Goal: Information Seeking & Learning: Check status

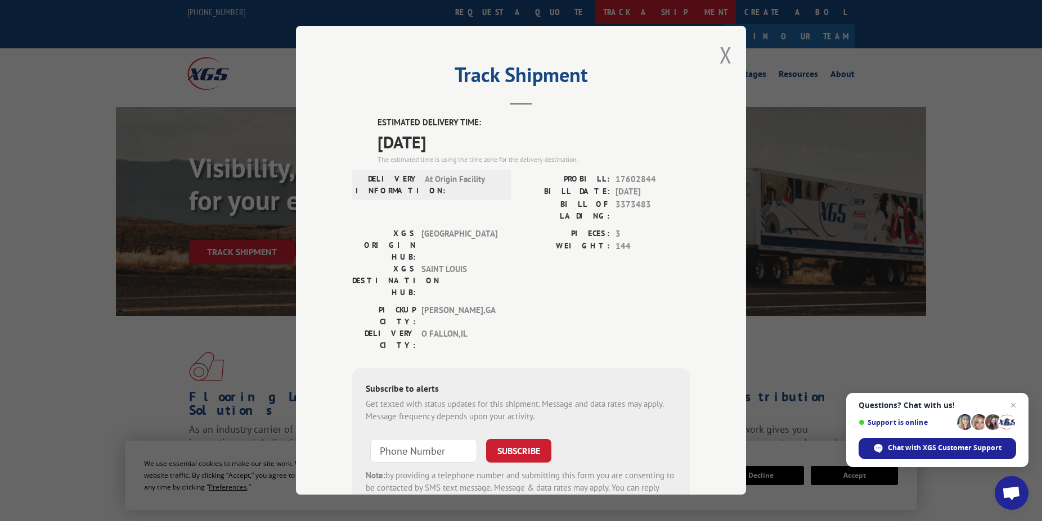
drag, startPoint x: 718, startPoint y: 58, endPoint x: 456, endPoint y: 15, distance: 265.6
click at [719, 58] on button "Close modal" at bounding box center [725, 55] width 12 height 30
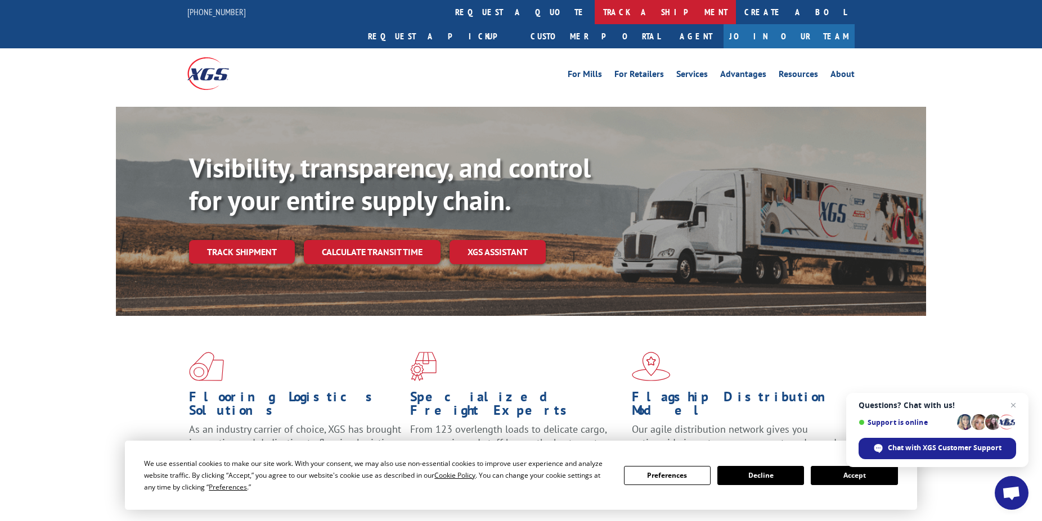
click at [595, 12] on link "track a shipment" at bounding box center [665, 12] width 141 height 24
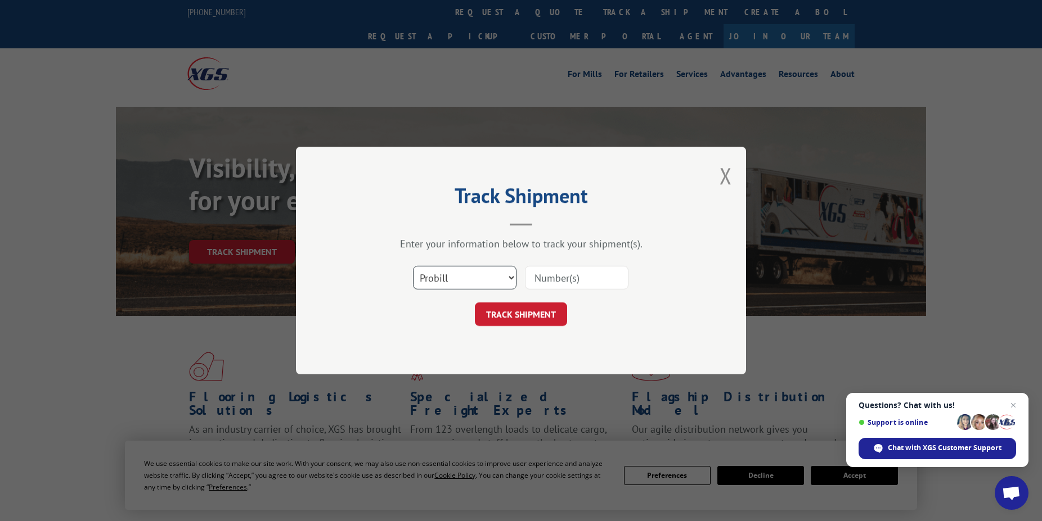
click at [413, 266] on select "Select category... Probill BOL PO" at bounding box center [465, 278] width 104 height 24
select select "bol"
click option "BOL" at bounding box center [0, 0] width 0 height 0
click at [569, 272] on input at bounding box center [577, 278] width 104 height 24
type input "1189330"
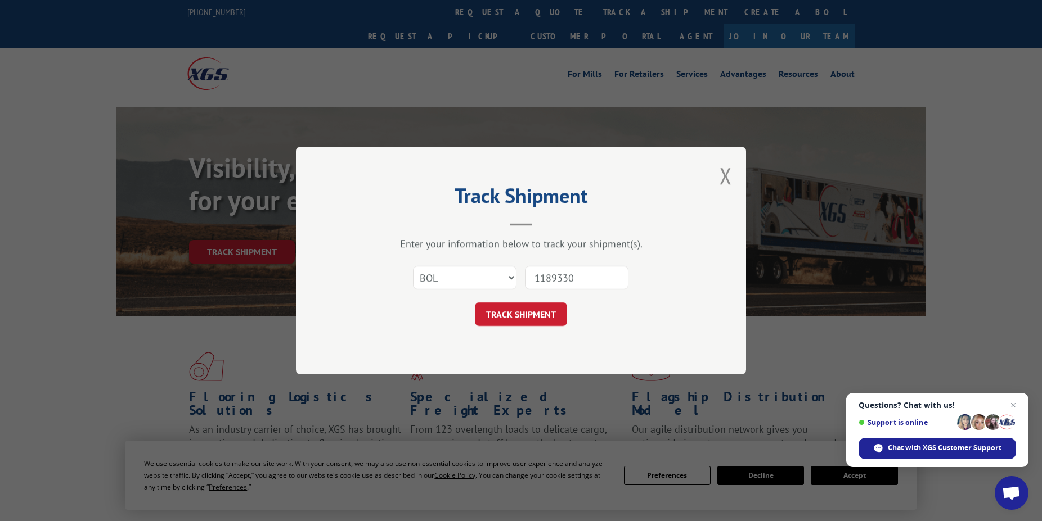
click button "TRACK SHIPMENT" at bounding box center [521, 315] width 92 height 24
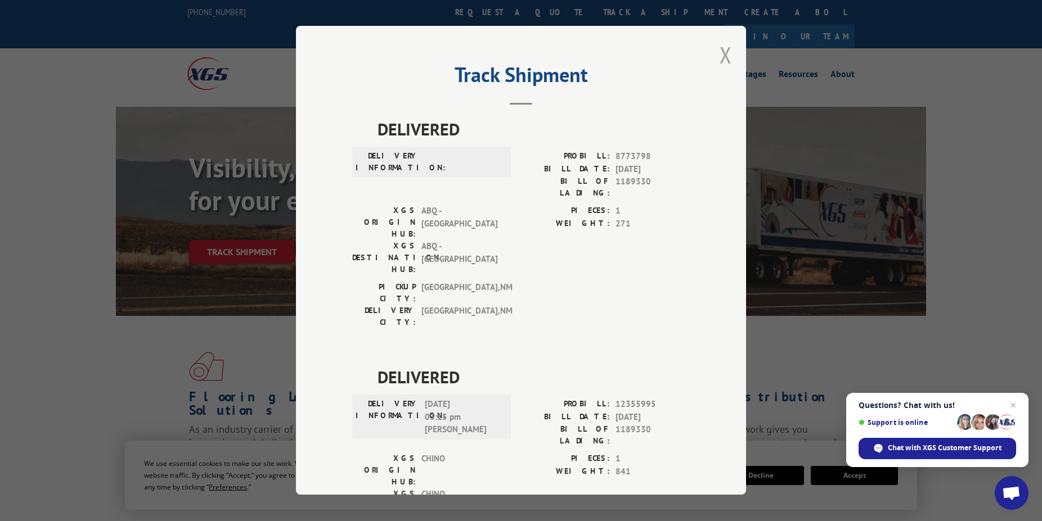
click at [719, 55] on button "Close modal" at bounding box center [725, 55] width 12 height 30
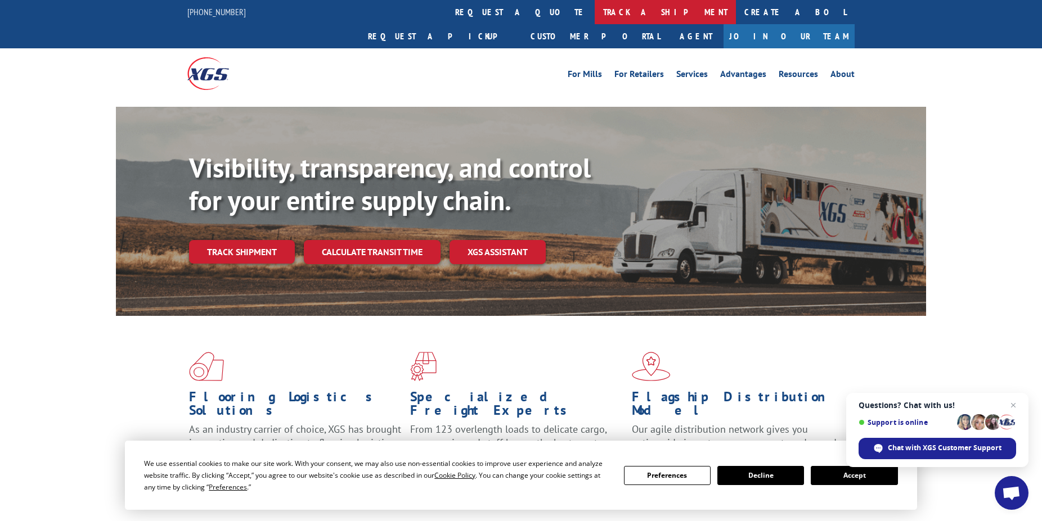
click at [595, 16] on link "track a shipment" at bounding box center [665, 12] width 141 height 24
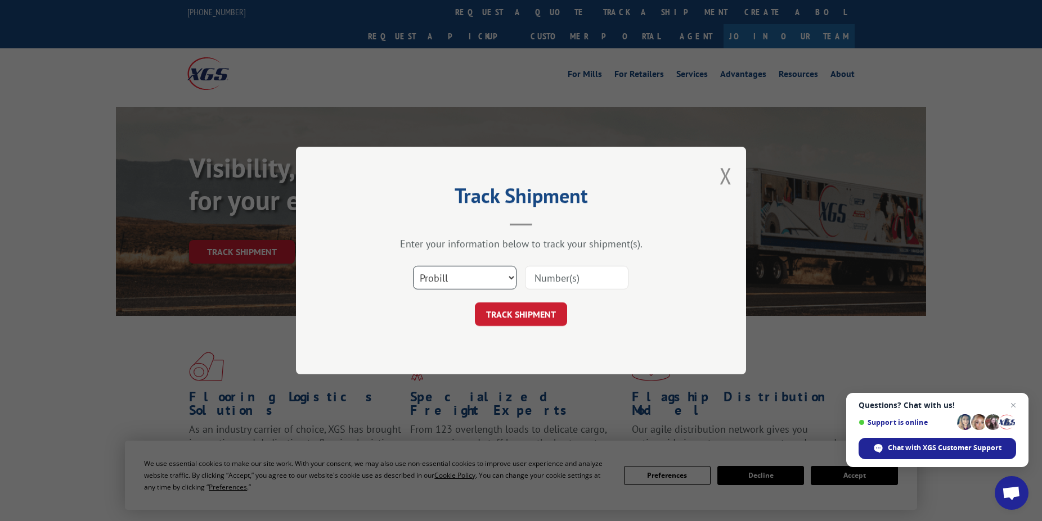
click at [413, 266] on select "Select category... Probill BOL PO" at bounding box center [465, 278] width 104 height 24
select select "bol"
click option "BOL" at bounding box center [0, 0] width 0 height 0
click at [573, 278] on input at bounding box center [577, 278] width 104 height 24
type input "6021176"
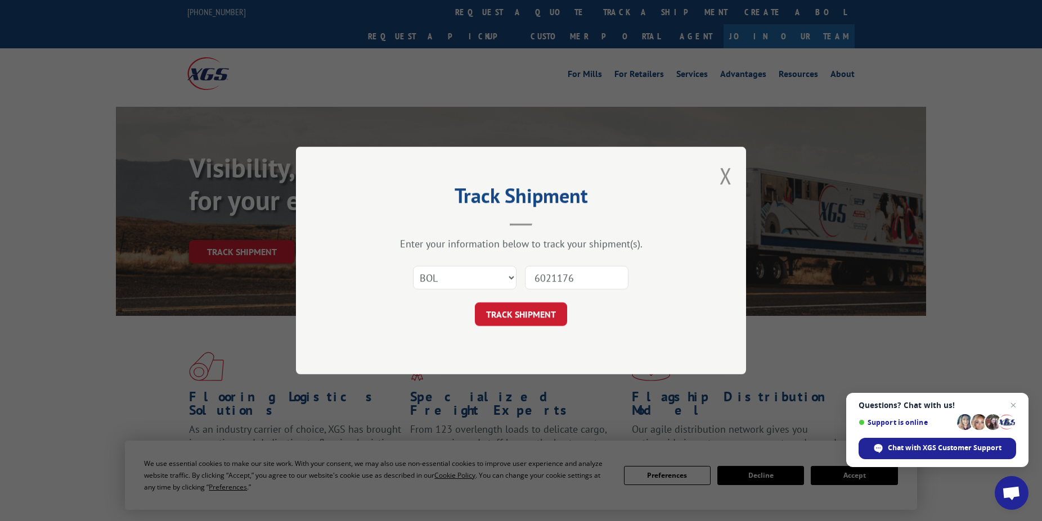
click button "TRACK SHIPMENT" at bounding box center [521, 315] width 92 height 24
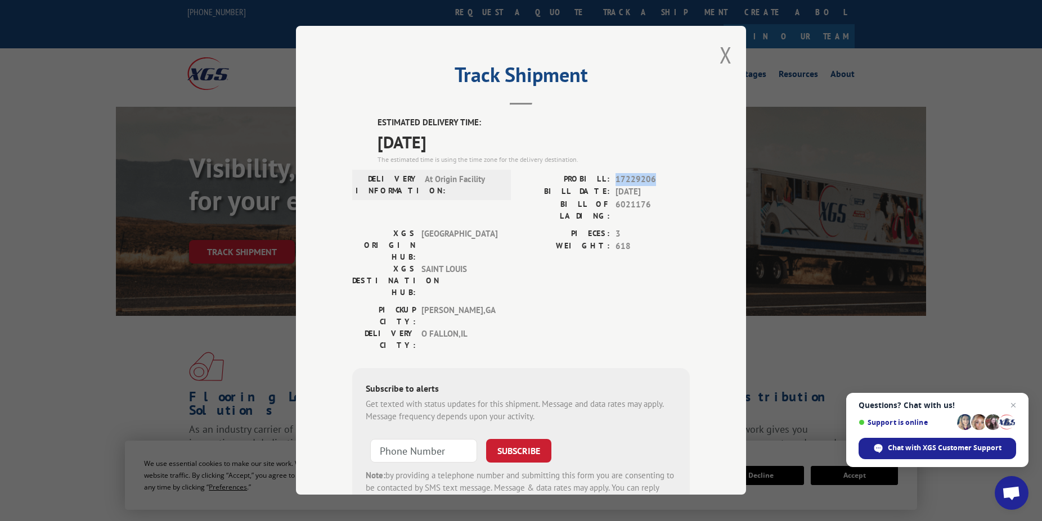
drag, startPoint x: 616, startPoint y: 178, endPoint x: 656, endPoint y: 177, distance: 40.5
click at [656, 177] on span "17229206" at bounding box center [652, 179] width 74 height 13
copy span "17229206"
click at [719, 56] on button "Close modal" at bounding box center [725, 55] width 12 height 30
